Goal: Find specific page/section: Find specific page/section

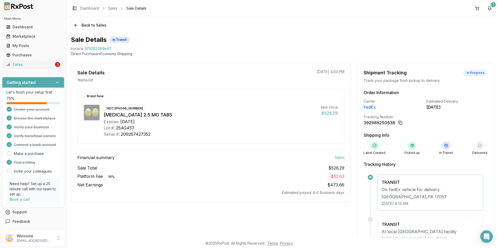
click at [42, 66] on div "Sales" at bounding box center [30, 64] width 48 height 5
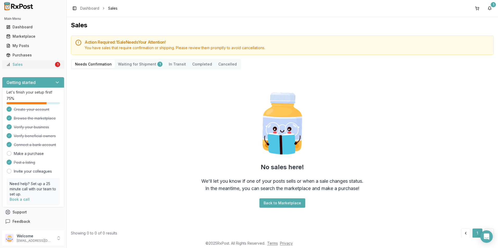
click at [39, 61] on link "Sales 1" at bounding box center [33, 64] width 58 height 9
click at [57, 65] on div "1" at bounding box center [57, 64] width 5 height 5
click at [33, 22] on div "Main Menu Dashboard Marketplace My Posts Purchases Sales 1" at bounding box center [33, 41] width 66 height 58
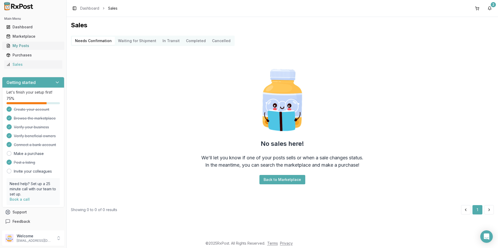
click at [37, 49] on link "My Posts" at bounding box center [33, 45] width 58 height 9
